Goal: Task Accomplishment & Management: Complete application form

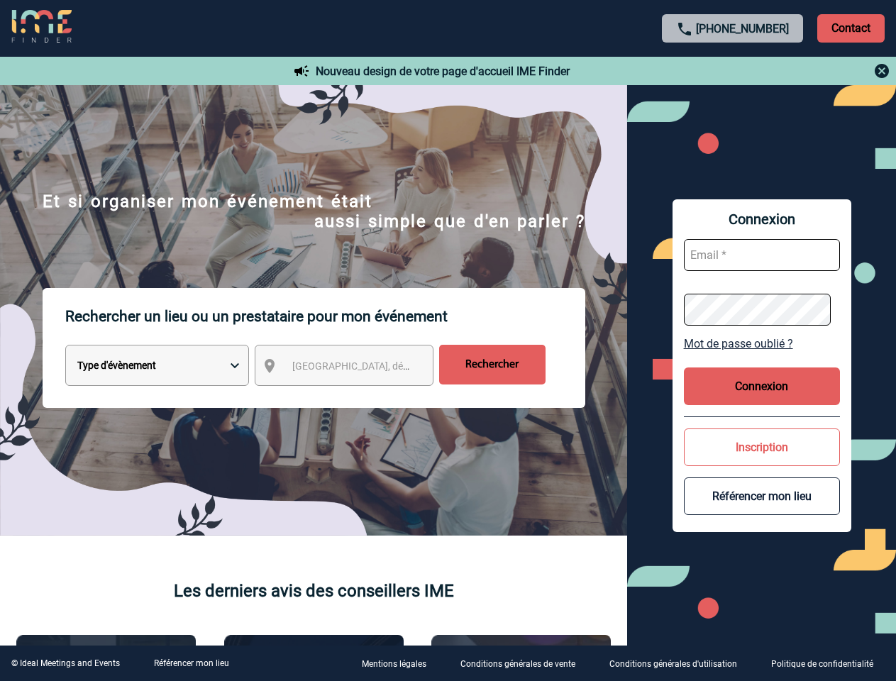
click at [448, 341] on p "Rechercher un lieu ou un prestataire pour mon événement" at bounding box center [325, 316] width 520 height 57
click at [851, 28] on p "Contact" at bounding box center [850, 28] width 67 height 28
click at [733, 71] on div at bounding box center [733, 70] width 316 height 17
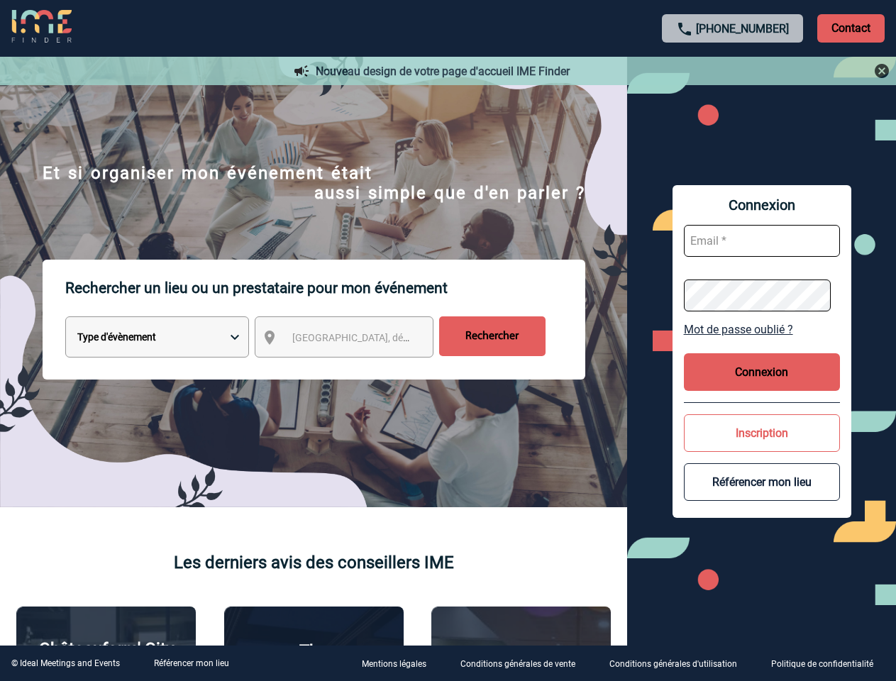
click at [357, 368] on div at bounding box center [415, 315] width 830 height 631
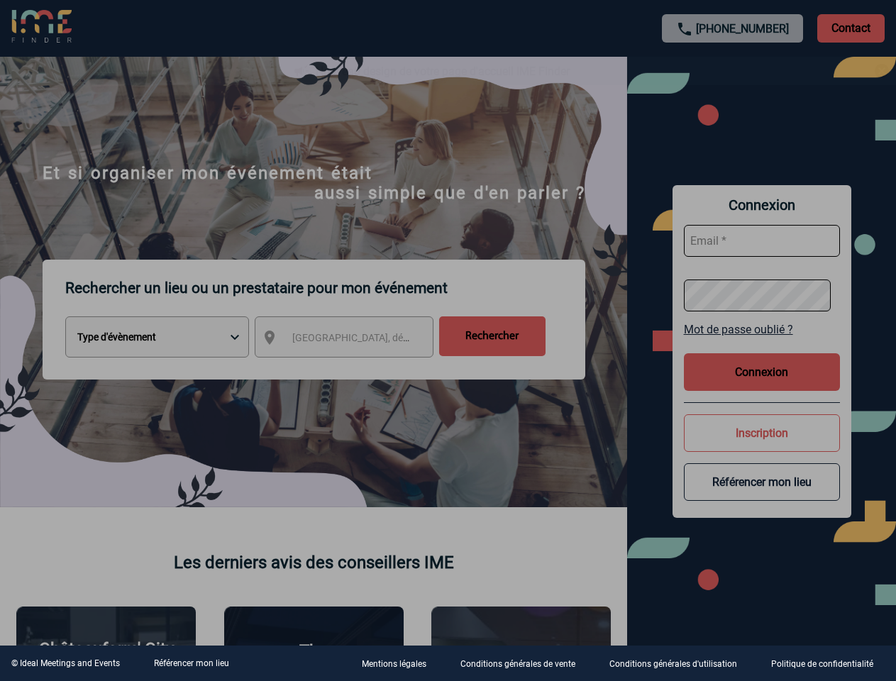
click at [762, 343] on div at bounding box center [448, 340] width 896 height 681
click at [762, 386] on div at bounding box center [448, 340] width 896 height 681
click at [762, 447] on div at bounding box center [448, 340] width 896 height 681
click at [762, 496] on button "Référencer mon lieu" at bounding box center [762, 482] width 156 height 38
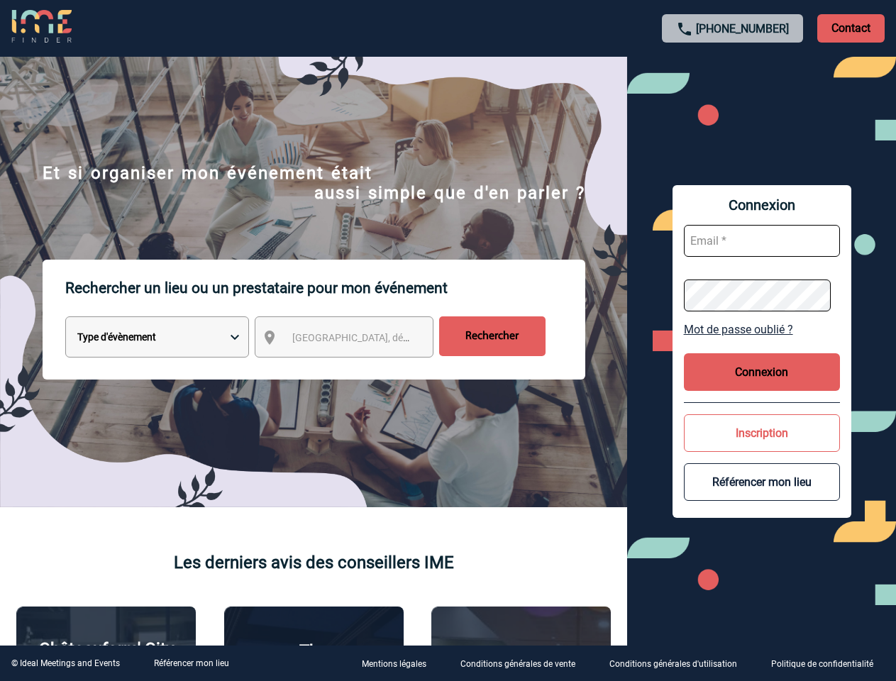
click at [191, 663] on link "Référencer mon lieu" at bounding box center [191, 663] width 75 height 10
